Goal: Feedback & Contribution: Contribute content

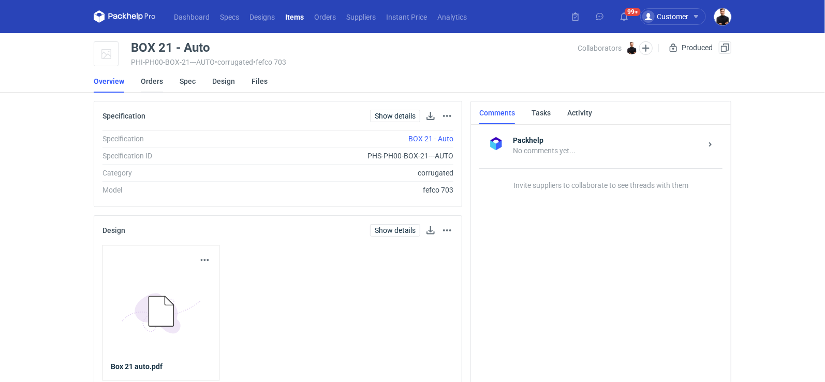
click at [155, 77] on link "Orders" at bounding box center [152, 81] width 22 height 23
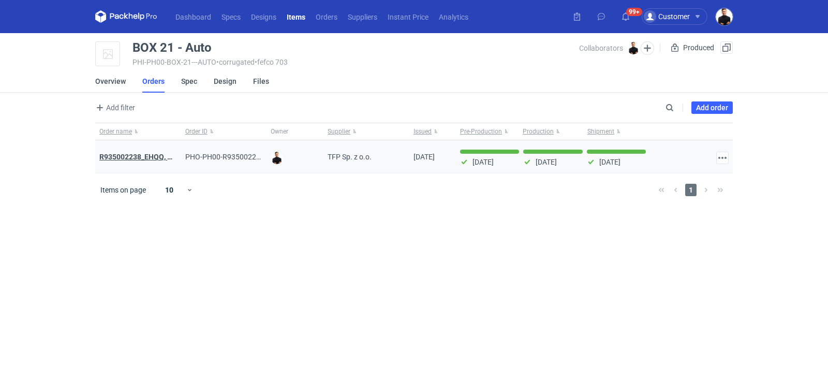
click at [141, 158] on strong "R935002238_EHQQ, KYPE" at bounding box center [142, 157] width 86 height 8
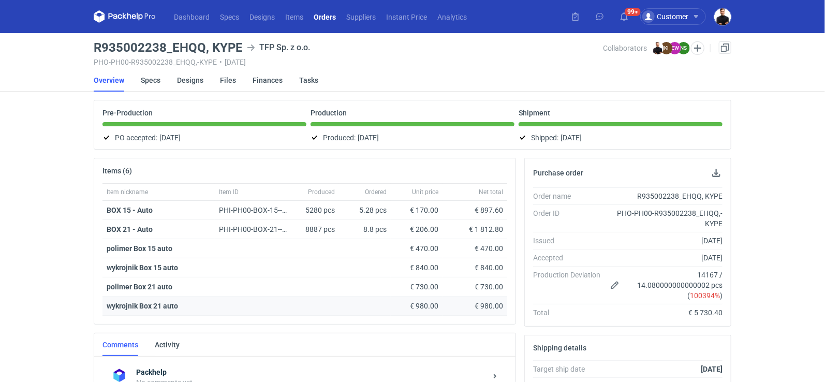
scroll to position [270, 0]
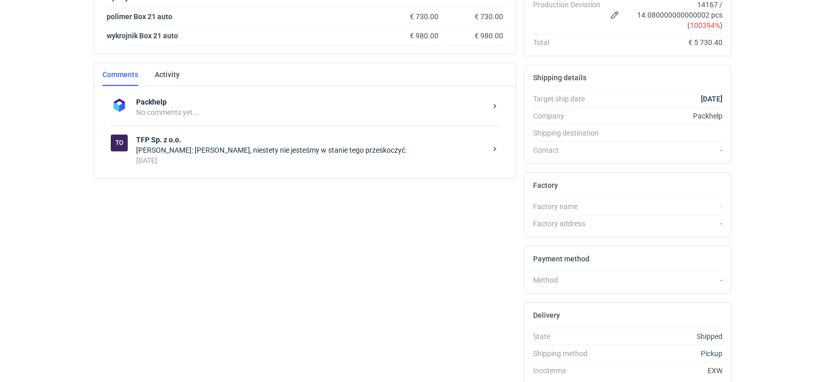
click at [257, 145] on div "Natalia Stępak: Panie Tomku, niestety nie jesteśmy w stanie tego przeskoczyć." at bounding box center [311, 150] width 350 height 10
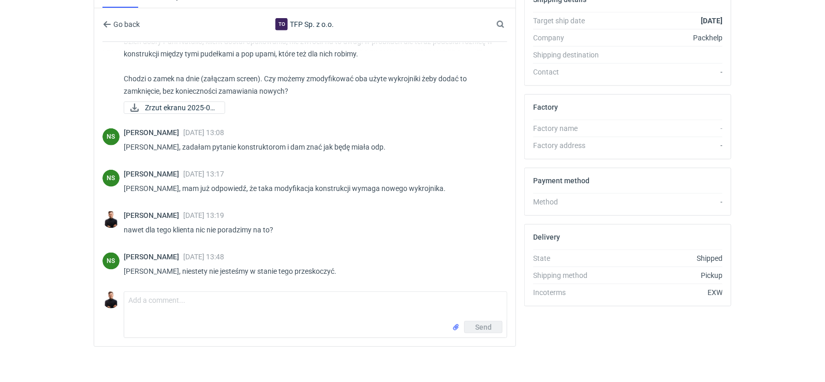
scroll to position [349, 0]
click at [244, 300] on textarea "Comment message" at bounding box center [315, 305] width 383 height 29
type textarea "Dzień dobry Pani Natalio,"
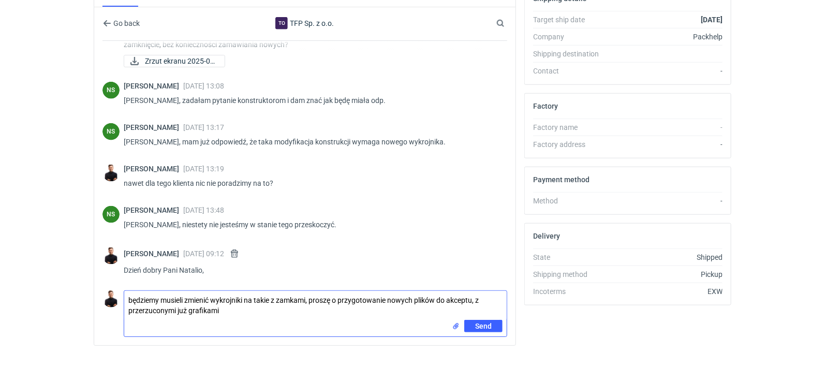
type textarea "będziemy musieli zmienić wykrojniki na takie z zamkami, proszę o przygotowanie …"
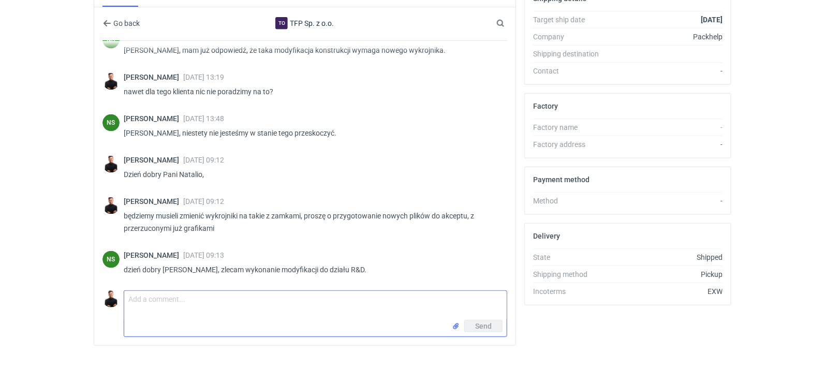
scroll to position [683, 0]
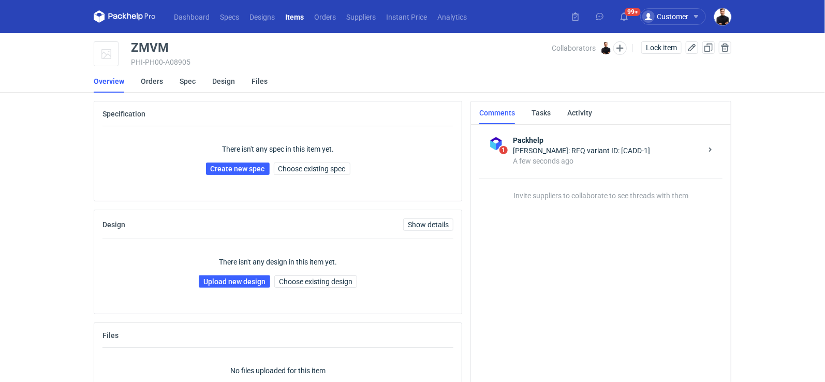
click at [290, 176] on div "There isn't any spec in this item yet. Create new spec Choose existing spec" at bounding box center [278, 159] width 351 height 66
click at [294, 171] on span "Choose existing spec" at bounding box center [312, 168] width 67 height 7
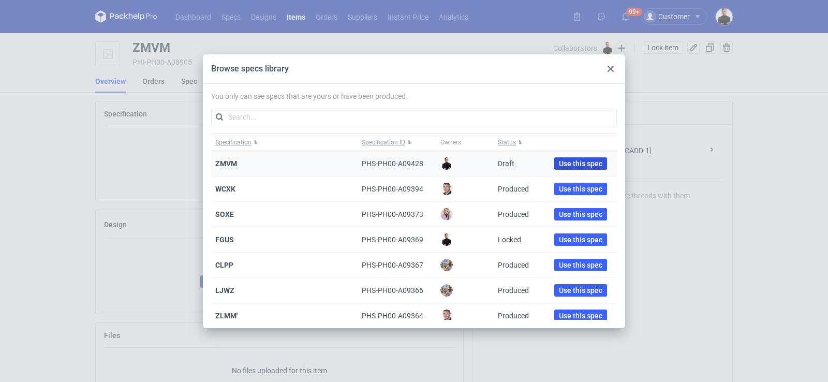
click at [565, 165] on span "Use this spec" at bounding box center [580, 163] width 43 height 7
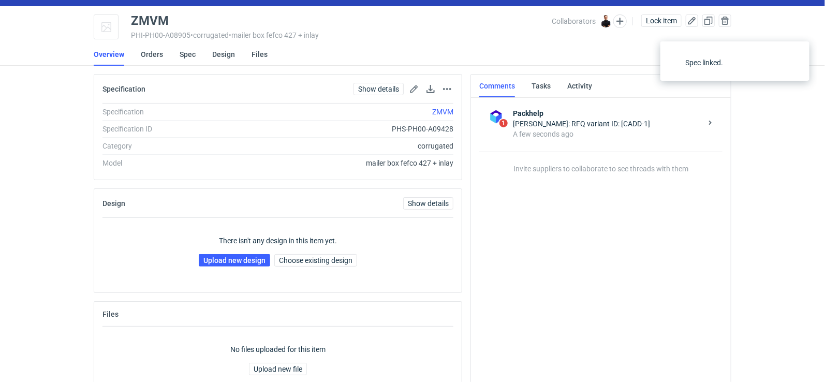
scroll to position [36, 0]
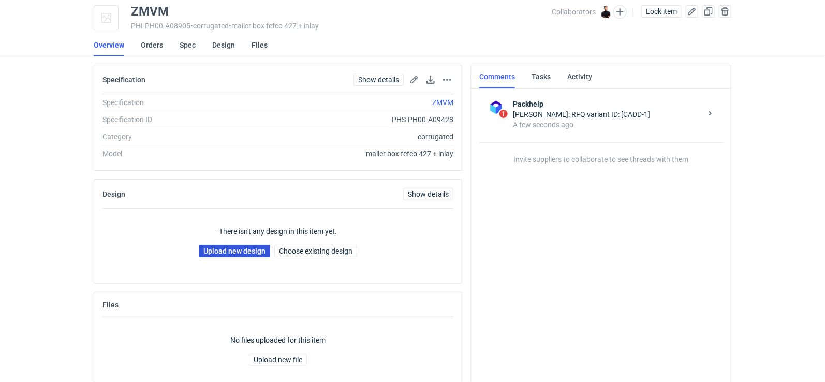
click at [255, 250] on link "Upload new design" at bounding box center [234, 251] width 71 height 12
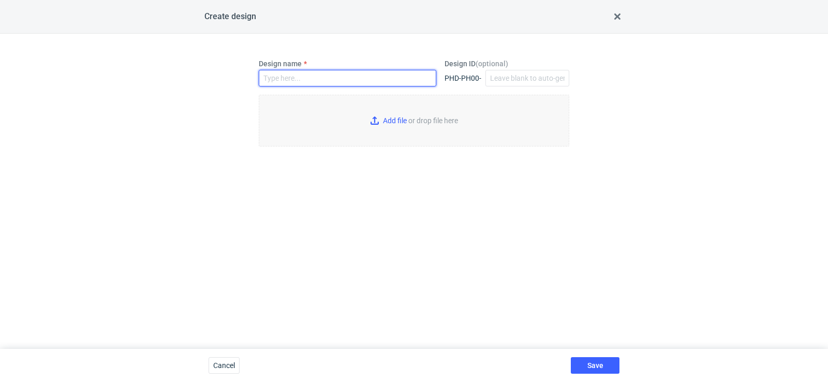
click at [329, 83] on input "Design name" at bounding box center [348, 78] width 178 height 17
drag, startPoint x: 350, startPoint y: 78, endPoint x: 144, endPoint y: 78, distance: 206.6
click at [144, 78] on div "Design name ZMVM Design ID ( optional ) PHD-PH00- Add file or drop file here" at bounding box center [414, 191] width 828 height 315
type input "ZMVM"
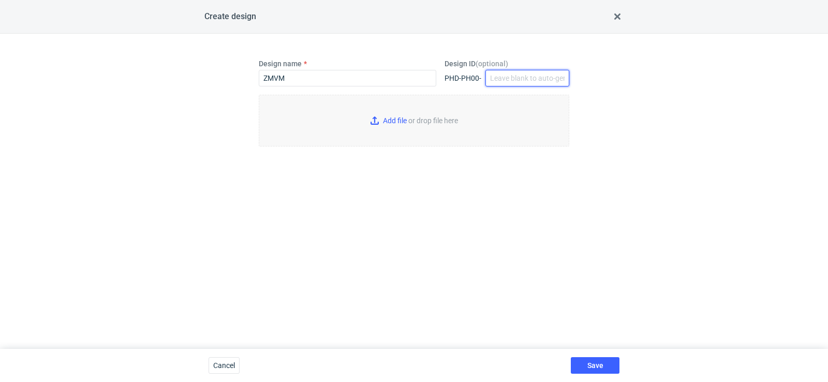
click at [501, 77] on input "Design ID ( optional )" at bounding box center [528, 78] width 84 height 17
paste input "ZMVM"
type input "ZMVM"
click at [409, 123] on input "Add file or drop file here" at bounding box center [414, 121] width 311 height 52
type input "C:\fakepath\Zrzut ekranu [DATE] 09.16.39.png"
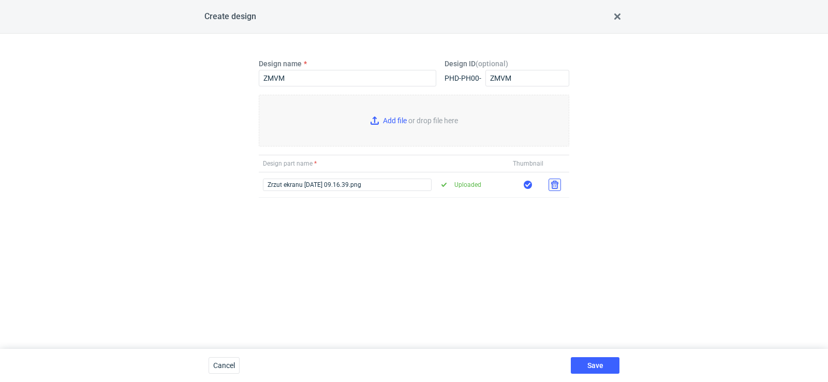
click at [559, 186] on button "button" at bounding box center [555, 185] width 12 height 12
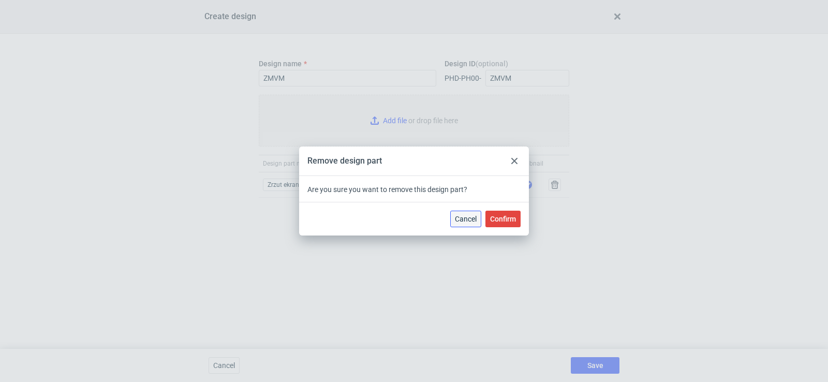
click at [476, 220] on span "Cancel" at bounding box center [466, 218] width 22 height 7
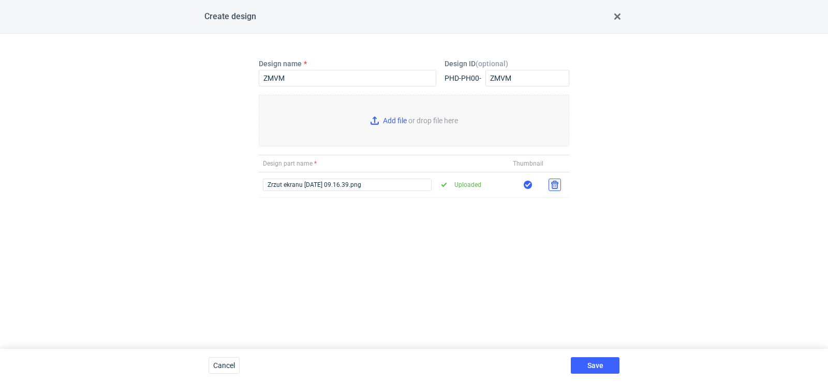
click at [553, 181] on button "button" at bounding box center [555, 185] width 12 height 12
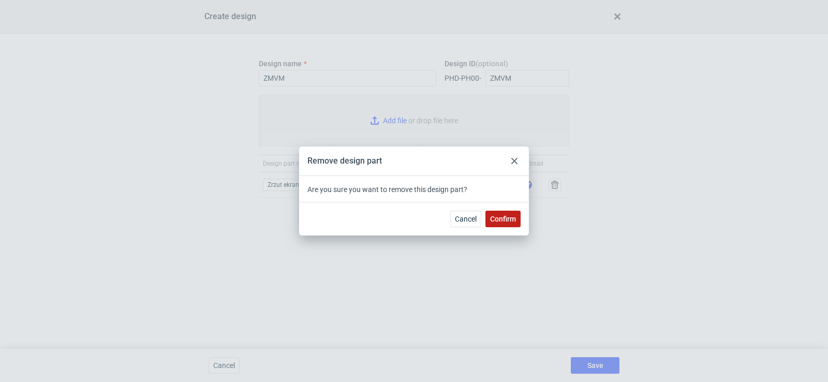
click at [492, 224] on button "Confirm" at bounding box center [503, 219] width 35 height 17
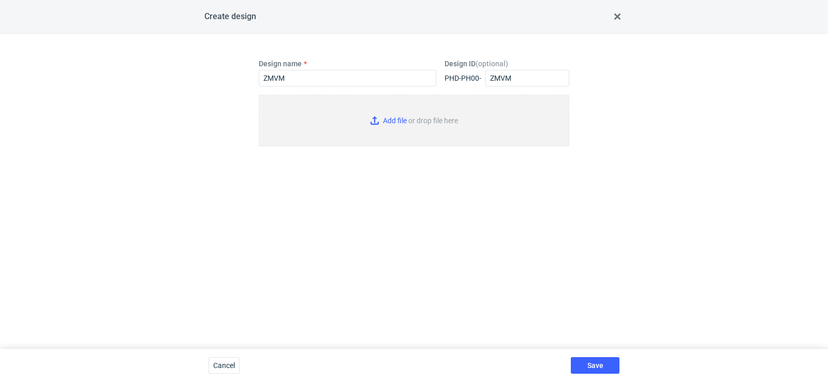
click at [401, 114] on input "Add file or drop file here" at bounding box center [414, 121] width 311 height 52
type input "C:\fakepath\custom____XVXS__d0__oR283946922__box (1).pdf"
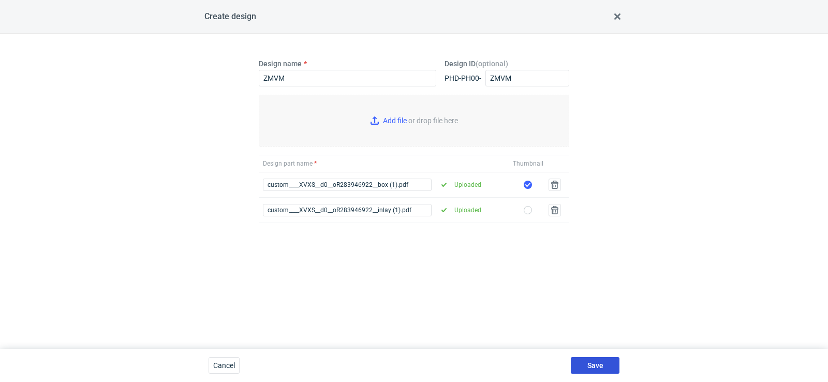
click at [593, 370] on button "Save" at bounding box center [595, 365] width 49 height 17
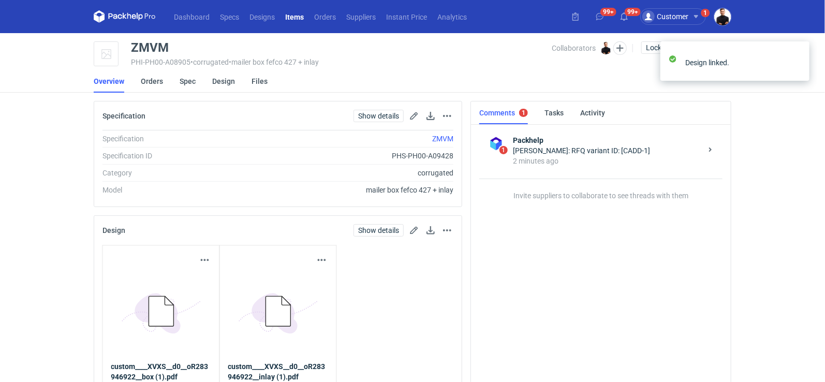
click at [626, 50] on div "Collaborators [PERSON_NAME]" at bounding box center [594, 47] width 85 height 13
click at [624, 50] on button "button" at bounding box center [619, 47] width 13 height 13
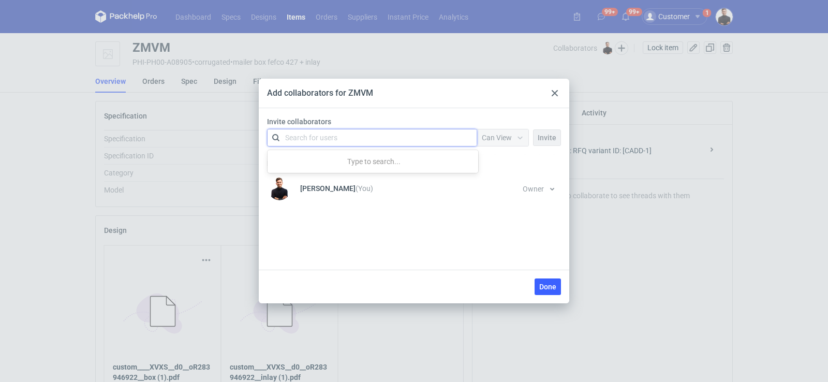
click at [345, 137] on div "Search for users" at bounding box center [370, 137] width 180 height 14
type input "puch"
click at [354, 159] on span "sales at CustomPack" at bounding box center [386, 163] width 68 height 8
click at [553, 136] on span "Invite" at bounding box center [547, 137] width 19 height 7
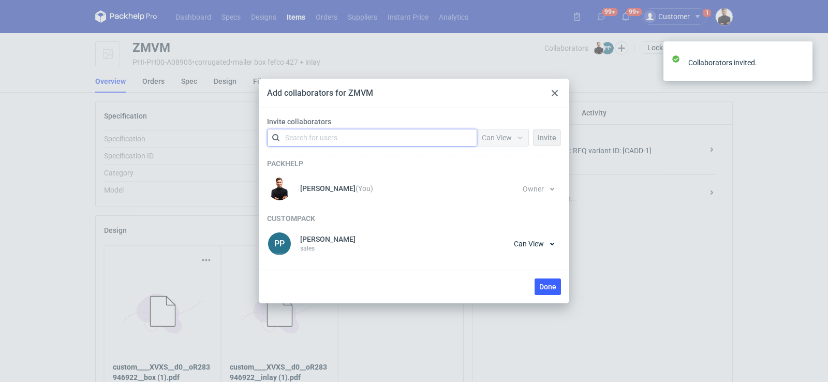
click at [381, 137] on div "Search for users" at bounding box center [370, 137] width 180 height 14
type input "rosa"
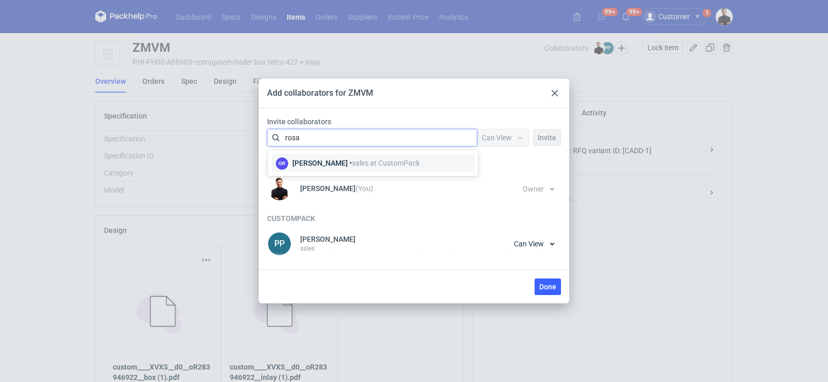
click at [330, 163] on div "[PERSON_NAME] • sales at CustomPack" at bounding box center [356, 163] width 127 height 10
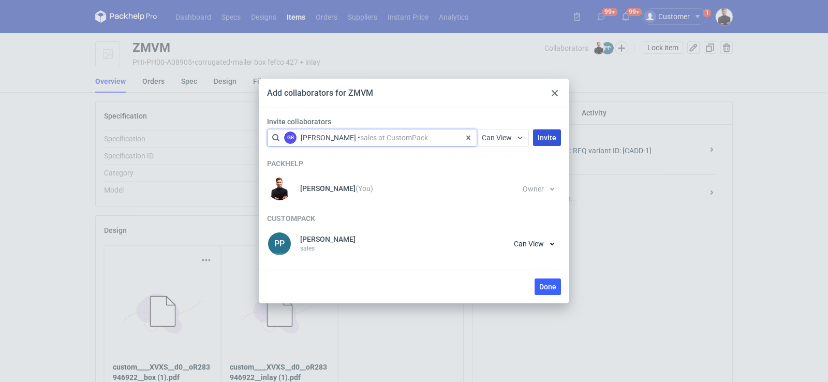
click at [560, 143] on button "Invite" at bounding box center [547, 137] width 28 height 17
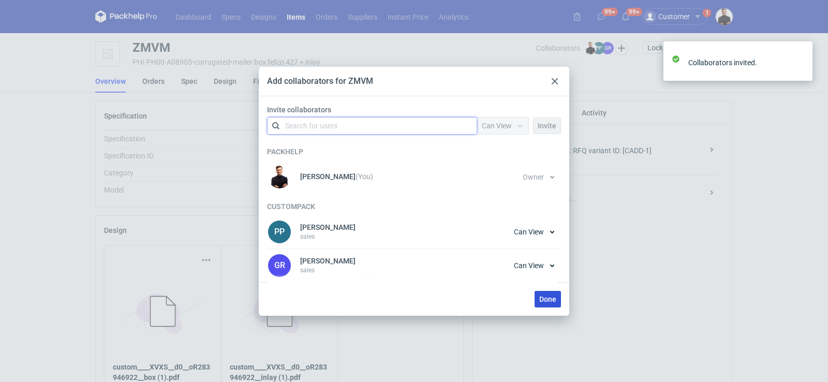
click at [545, 301] on span "Done" at bounding box center [547, 299] width 17 height 7
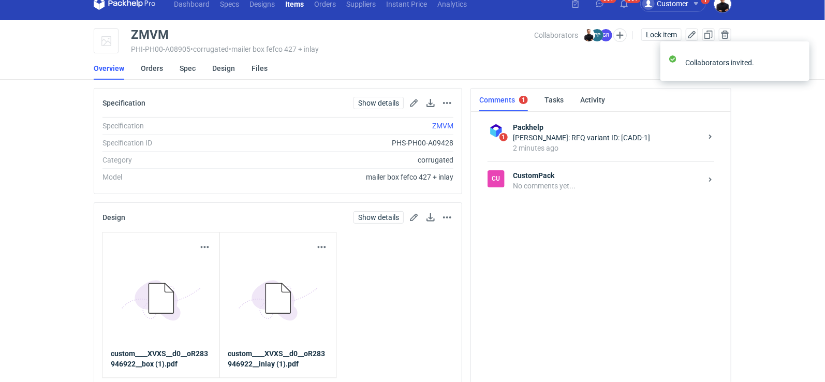
scroll to position [14, 0]
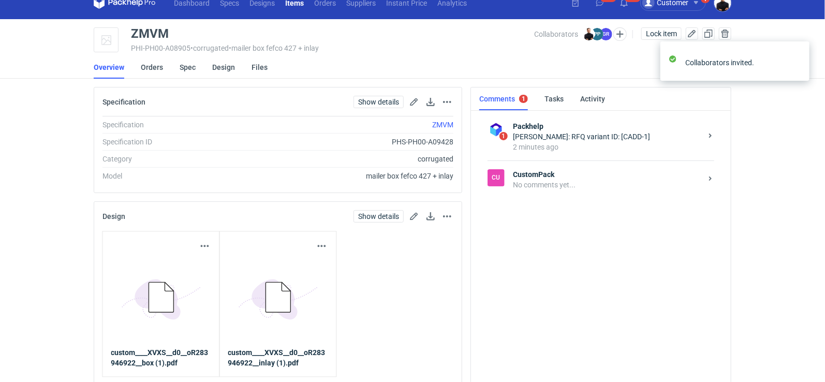
click at [559, 188] on div "No comments yet..." at bounding box center [607, 185] width 189 height 10
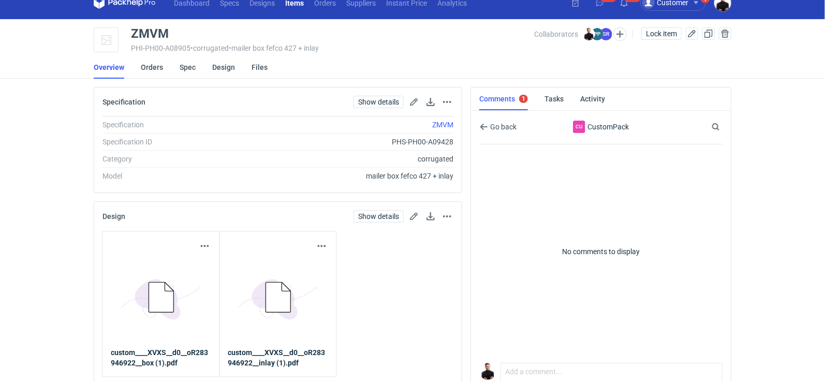
scroll to position [133, 0]
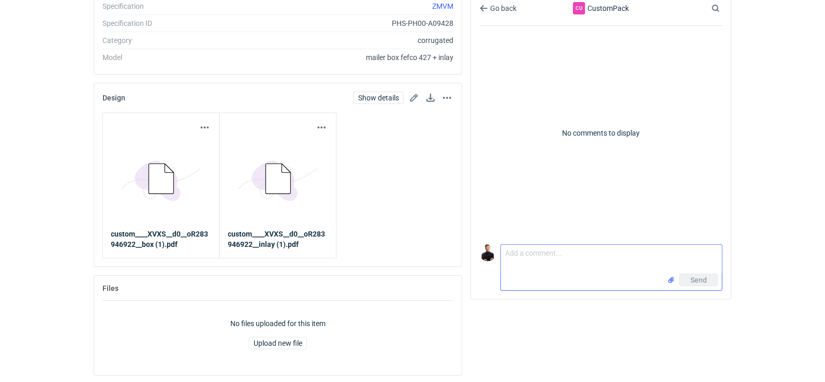
click at [529, 274] on textarea "Comment message" at bounding box center [611, 259] width 221 height 29
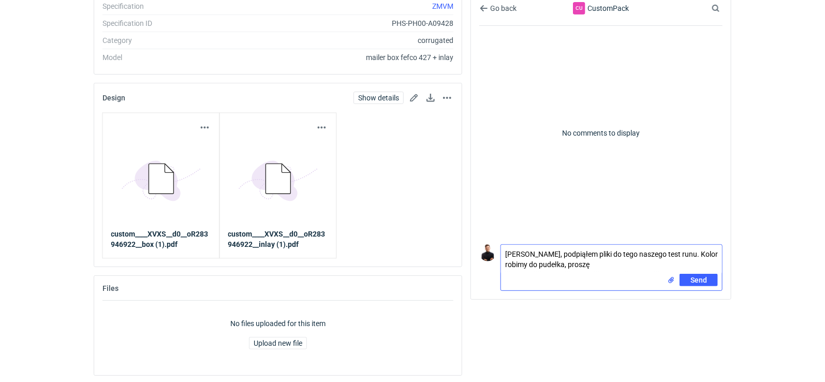
click at [702, 254] on textarea "[PERSON_NAME], podpiąłem pliki do tego naszego test runu. Kolor robimy do pudeł…" at bounding box center [611, 259] width 221 height 29
click at [598, 264] on textarea "[PERSON_NAME], podpiąłem pliki do tego naszego test runu. Kolor domieszajmy do …" at bounding box center [611, 259] width 221 height 29
click at [677, 264] on textarea "[PERSON_NAME], podpiąłem pliki do tego naszego test runu. Kolor domieszajmy do …" at bounding box center [611, 259] width 221 height 29
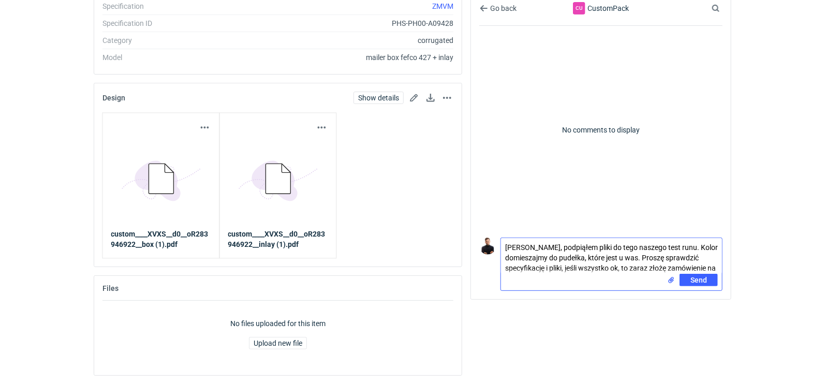
scroll to position [0, 0]
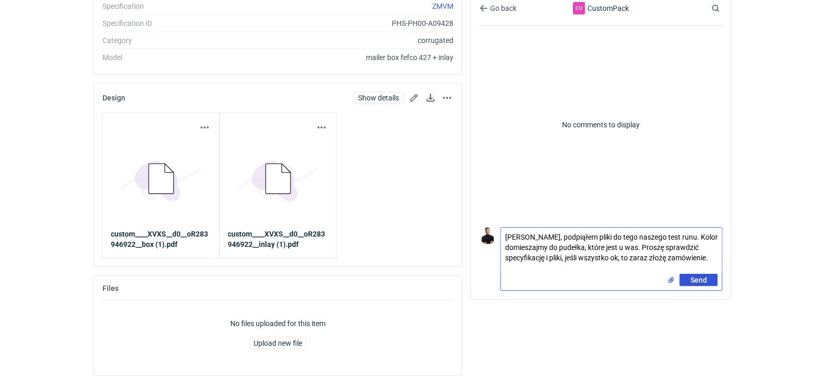
type textarea "[PERSON_NAME], podpiąłem pliki do tego naszego test runu. Kolor domieszajmy do …"
click at [694, 281] on span "Send" at bounding box center [699, 279] width 17 height 7
